Goal: Task Accomplishment & Management: Use online tool/utility

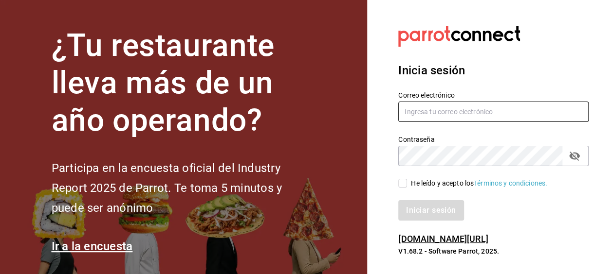
type input "[PERSON_NAME][EMAIL_ADDRESS][PERSON_NAME][DOMAIN_NAME]"
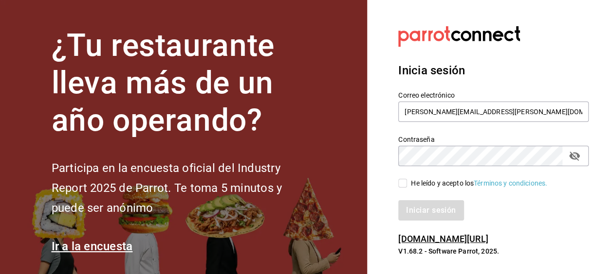
click at [405, 184] on input "He leído y acepto los Términos y condiciones." at bounding box center [402, 183] width 9 height 9
checkbox input "true"
click at [420, 204] on button "Iniciar sesión" at bounding box center [431, 211] width 66 height 20
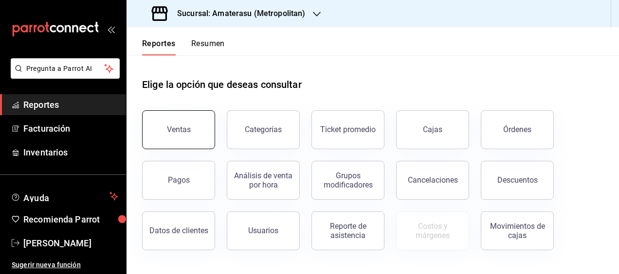
click at [165, 130] on button "Ventas" at bounding box center [178, 129] width 73 height 39
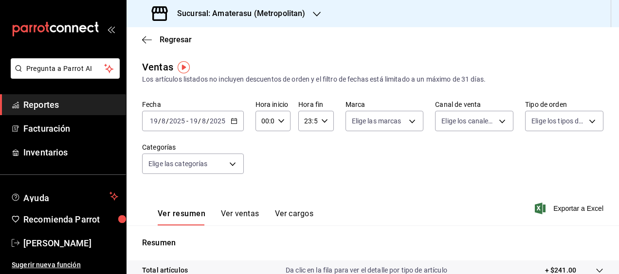
click at [236, 118] on icon "button" at bounding box center [234, 121] width 7 height 7
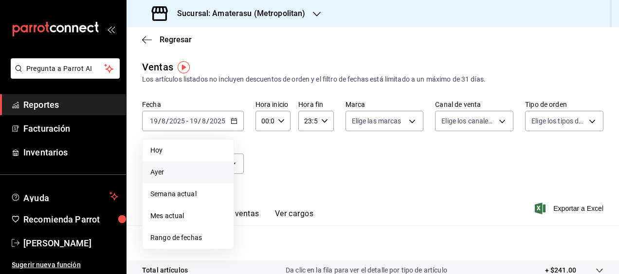
click at [165, 173] on span "Ayer" at bounding box center [187, 172] width 75 height 10
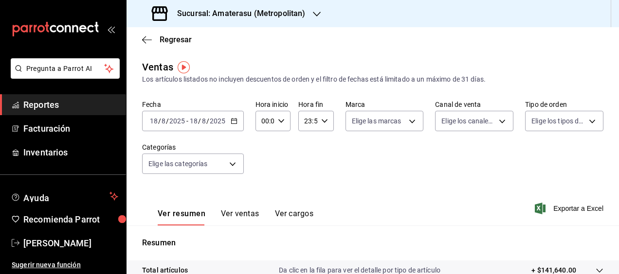
click at [313, 12] on icon "button" at bounding box center [317, 14] width 8 height 5
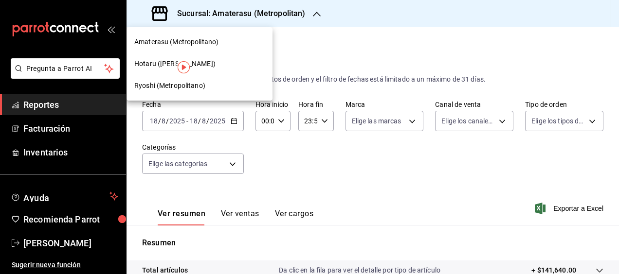
click at [151, 84] on span "Ryoshi (Metropolitano)" at bounding box center [169, 86] width 71 height 10
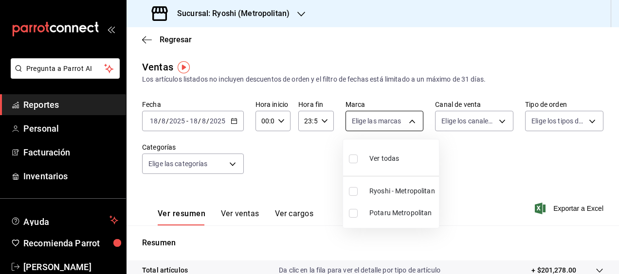
click at [409, 120] on body "Pregunta a Parrot AI Reportes Personal Facturación Inventarios Ayuda Recomienda…" at bounding box center [309, 137] width 619 height 274
click at [353, 160] on input "checkbox" at bounding box center [353, 159] width 9 height 9
checkbox input "true"
type input "afd8f7e0-6441-4225-b079-3ecb6f1759bb,a0f13850-a6cf-4674-87cd-ec670d2b59b9"
checkbox input "true"
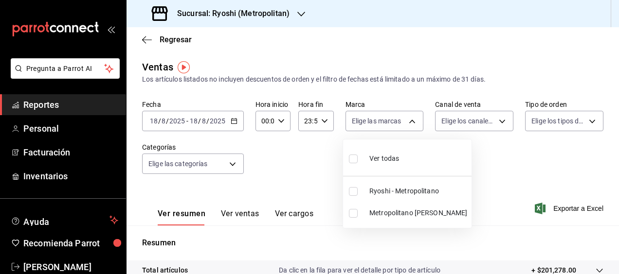
checkbox input "true"
click at [549, 201] on div at bounding box center [309, 137] width 619 height 274
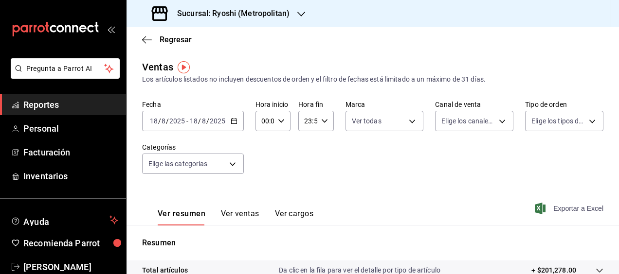
click at [553, 210] on font "Exportar a Excel" at bounding box center [578, 209] width 50 height 8
